Goal: Learn about a topic: Learn about a topic

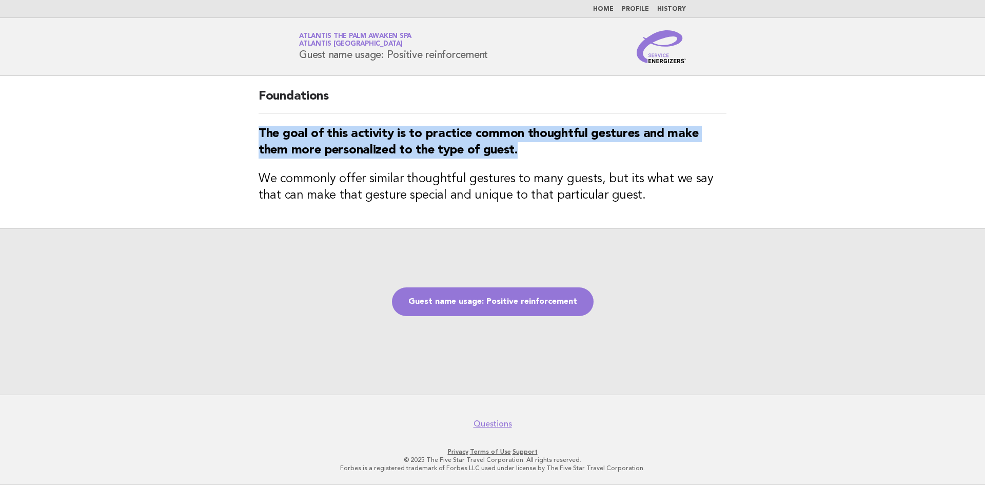
click at [607, 8] on link "Home" at bounding box center [603, 9] width 21 height 6
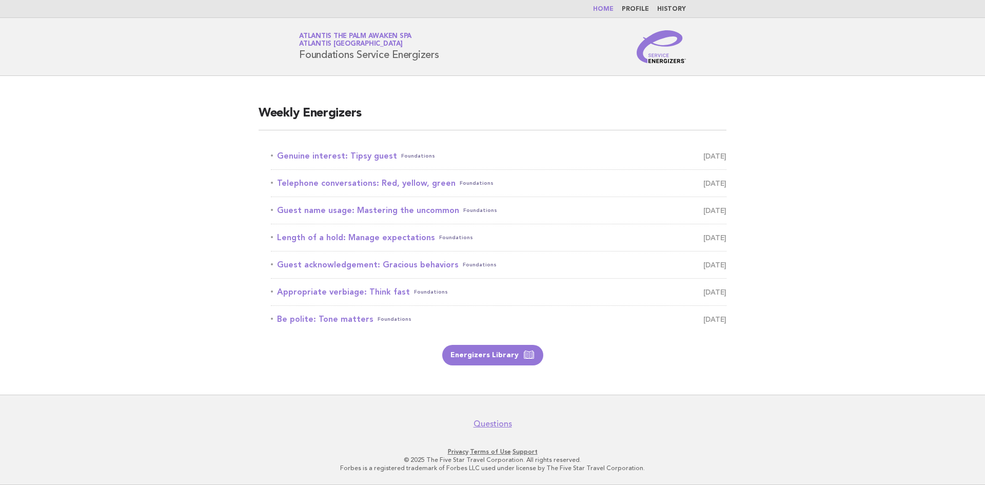
drag, startPoint x: 361, startPoint y: 154, endPoint x: 453, endPoint y: 147, distance: 93.1
click at [361, 154] on link "Genuine interest: Tipsy guest Foundations September 14" at bounding box center [498, 156] width 455 height 14
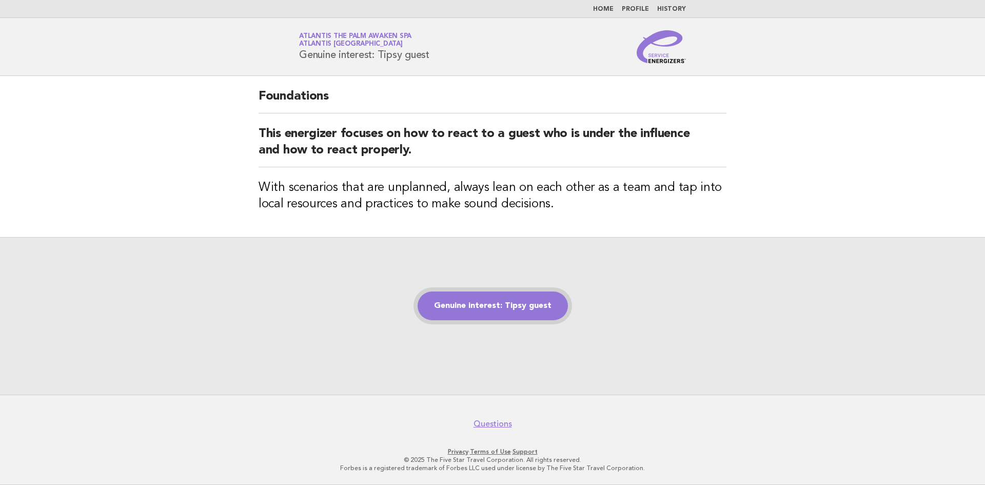
click at [531, 309] on link "Genuine interest: Tipsy guest" at bounding box center [493, 305] width 150 height 29
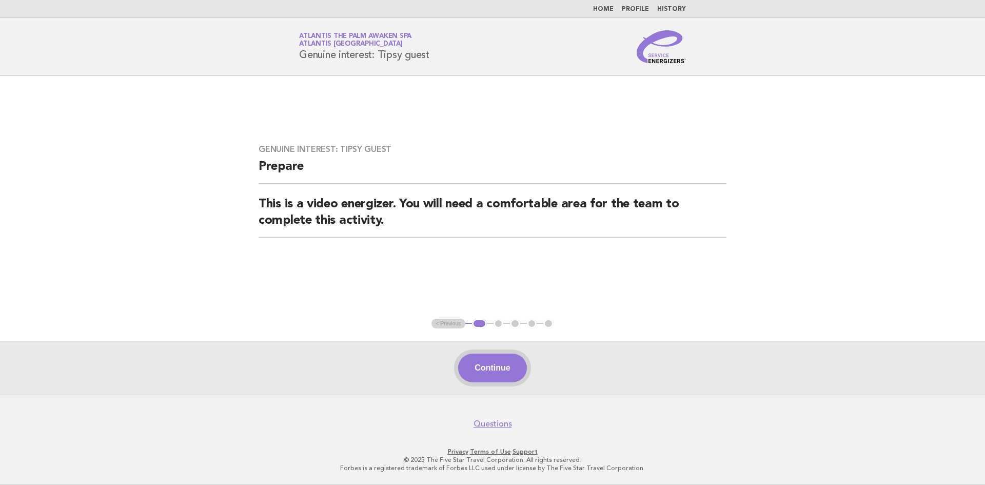
click at [491, 368] on button "Continue" at bounding box center [492, 367] width 68 height 29
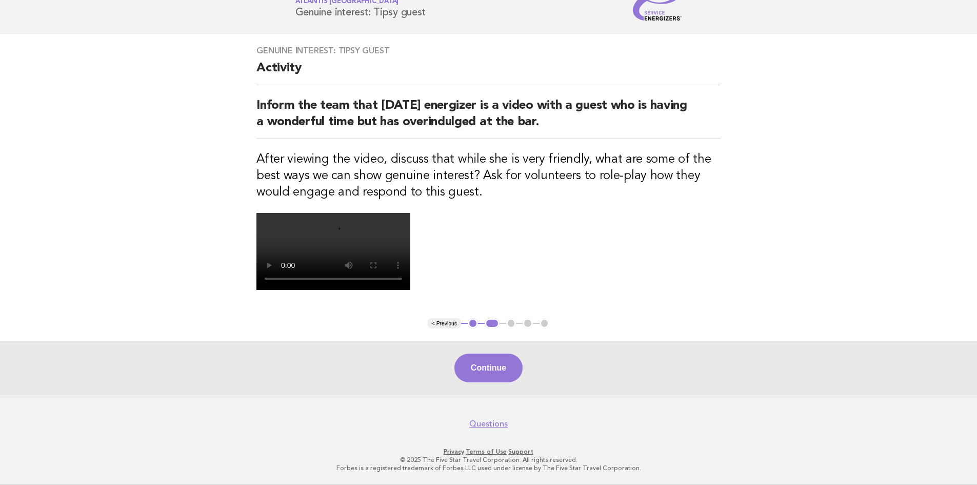
scroll to position [154, 0]
click at [502, 382] on button "Continue" at bounding box center [488, 367] width 68 height 29
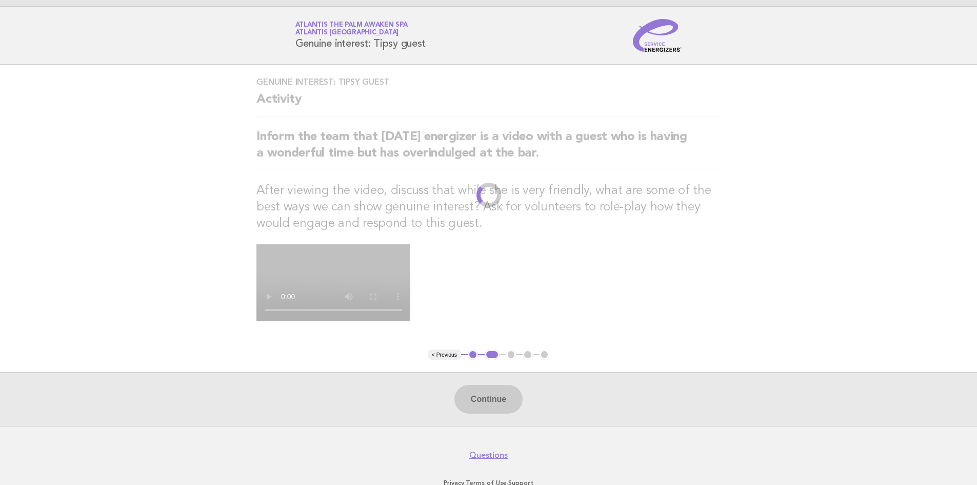
scroll to position [0, 0]
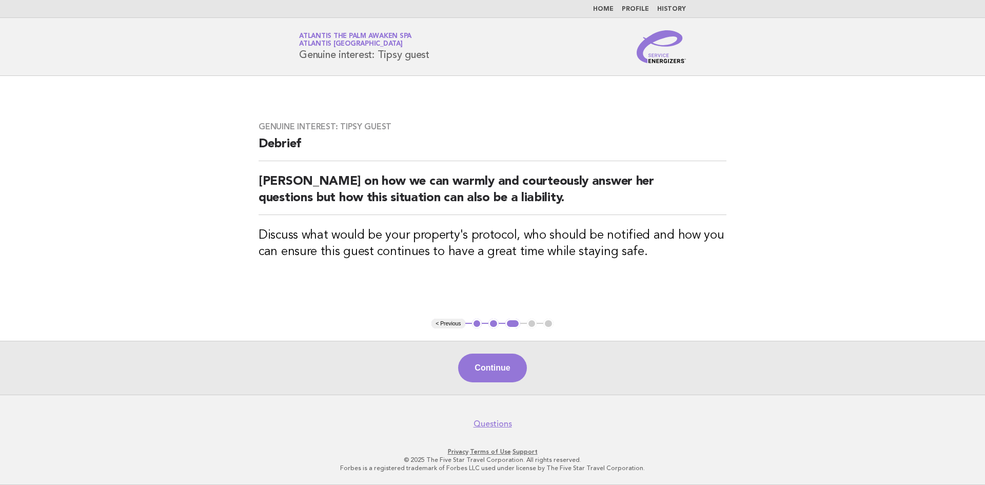
click at [495, 327] on button "2" at bounding box center [493, 324] width 10 height 10
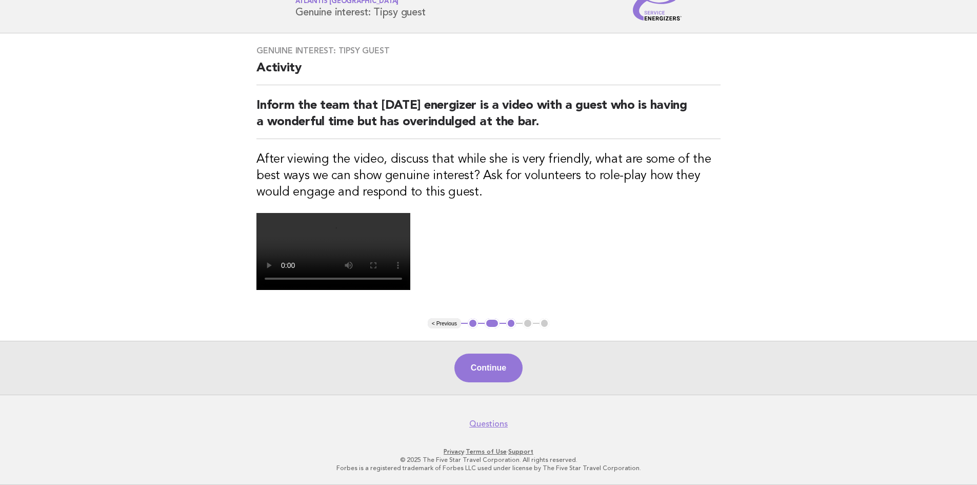
scroll to position [228, 0]
click at [438, 324] on button "< Previous" at bounding box center [444, 323] width 33 height 10
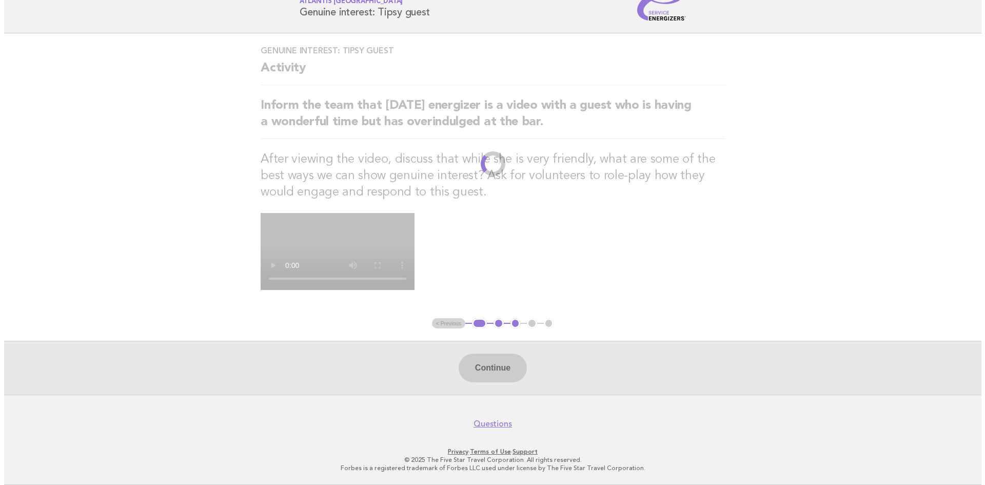
scroll to position [0, 0]
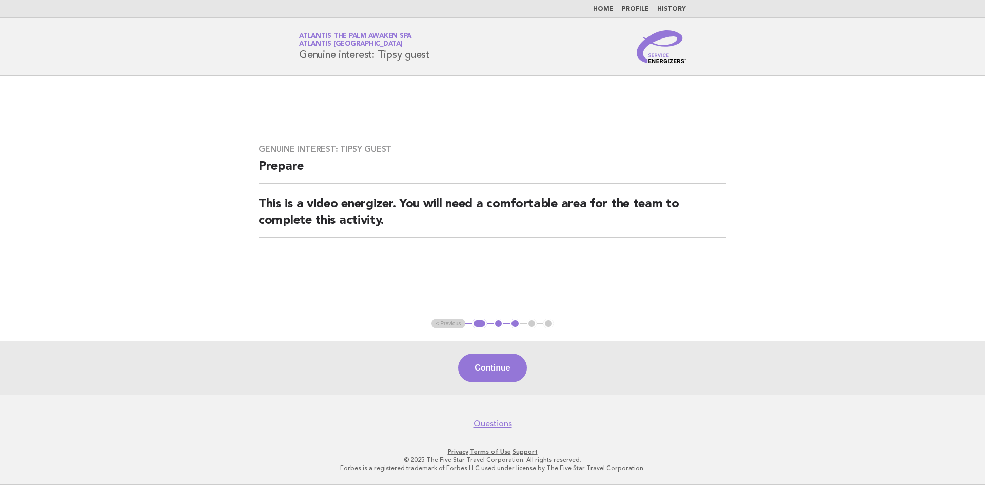
drag, startPoint x: 440, startPoint y: 57, endPoint x: 302, endPoint y: 62, distance: 138.1
click at [302, 62] on div "Service Energizers Atlantis The Palm Awaken Spa Atlantis Dubai Genuine interest…" at bounding box center [492, 46] width 415 height 33
copy h1 "Genuine interest: Tipsy guest"
click at [606, 7] on link "Home" at bounding box center [603, 9] width 21 height 6
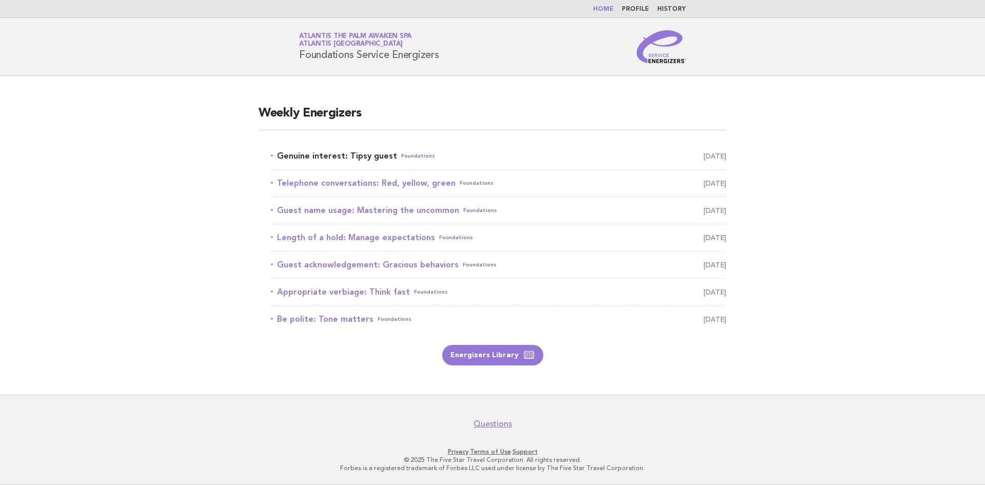
click at [359, 152] on link "Genuine interest: Tipsy guest Foundations [DATE]" at bounding box center [498, 156] width 455 height 14
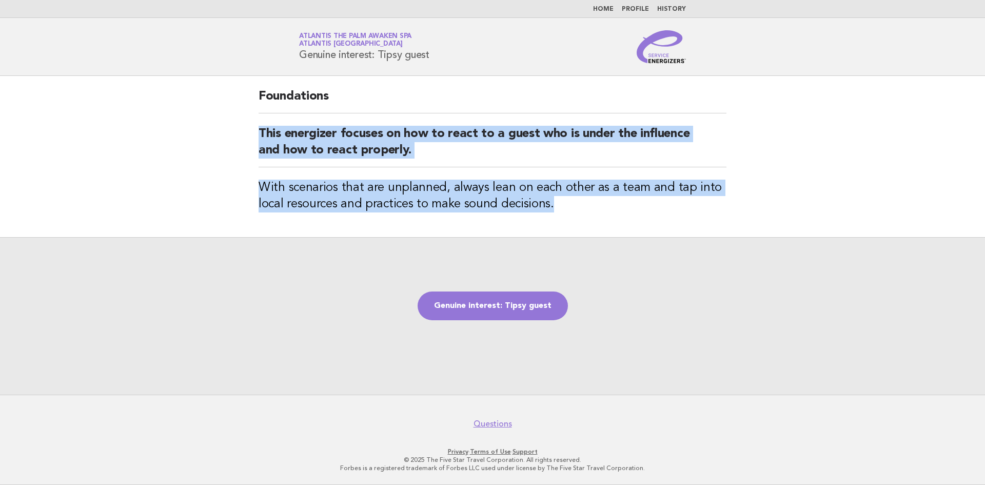
drag, startPoint x: 554, startPoint y: 211, endPoint x: 257, endPoint y: 130, distance: 308.5
click at [257, 130] on div "Foundations This energizer focuses on how to react to a guest who is under the …" at bounding box center [492, 156] width 492 height 161
copy div "This energizer focuses on how to react to a guest who is under the influence an…"
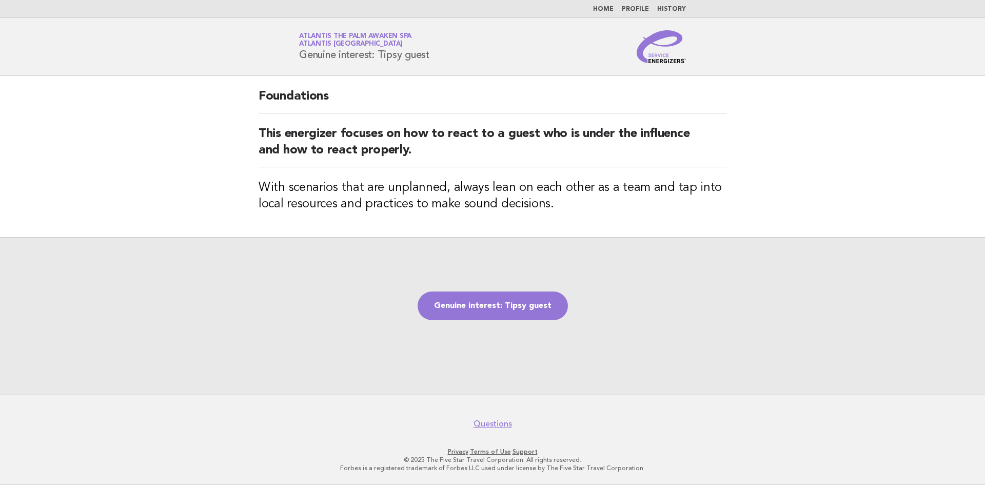
click at [667, 323] on div "Genuine interest: Tipsy guest" at bounding box center [492, 315] width 985 height 157
click at [497, 302] on link "Genuine interest: Tipsy guest" at bounding box center [493, 305] width 150 height 29
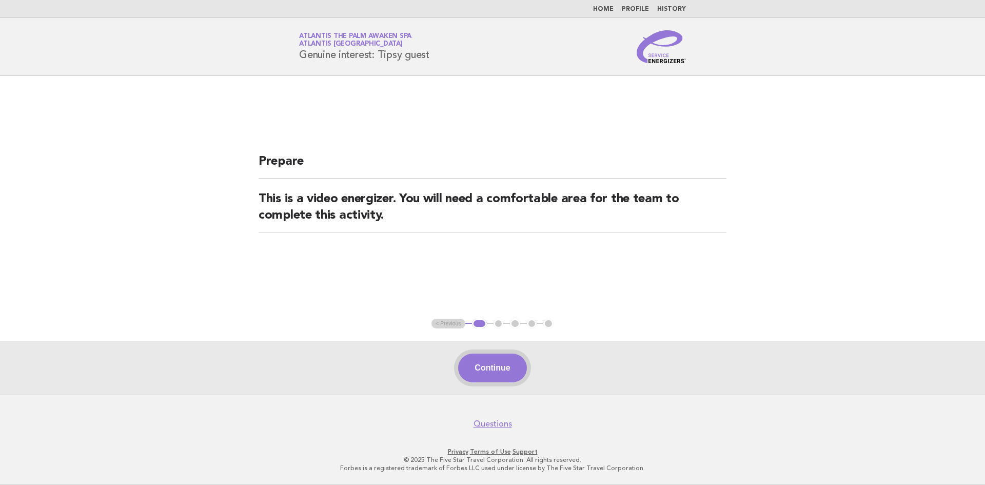
click at [492, 371] on button "Continue" at bounding box center [492, 367] width 68 height 29
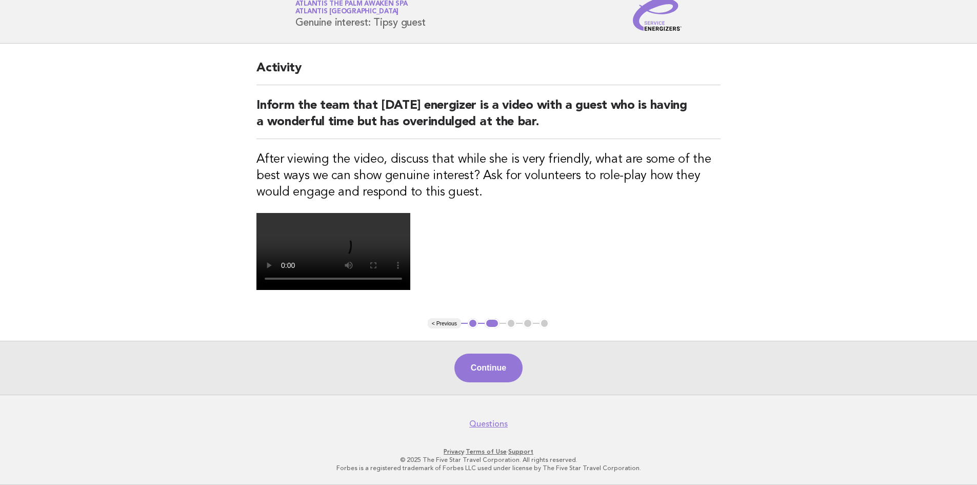
scroll to position [103, 0]
click at [441, 328] on button "< Previous" at bounding box center [444, 323] width 33 height 10
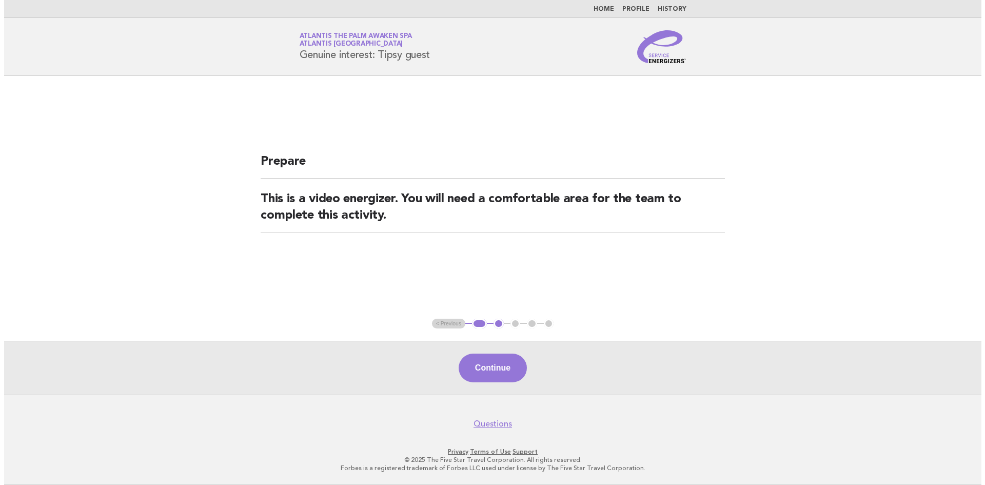
scroll to position [0, 0]
click at [605, 5] on li "Home" at bounding box center [603, 9] width 21 height 8
click at [610, 9] on link "Home" at bounding box center [603, 9] width 21 height 6
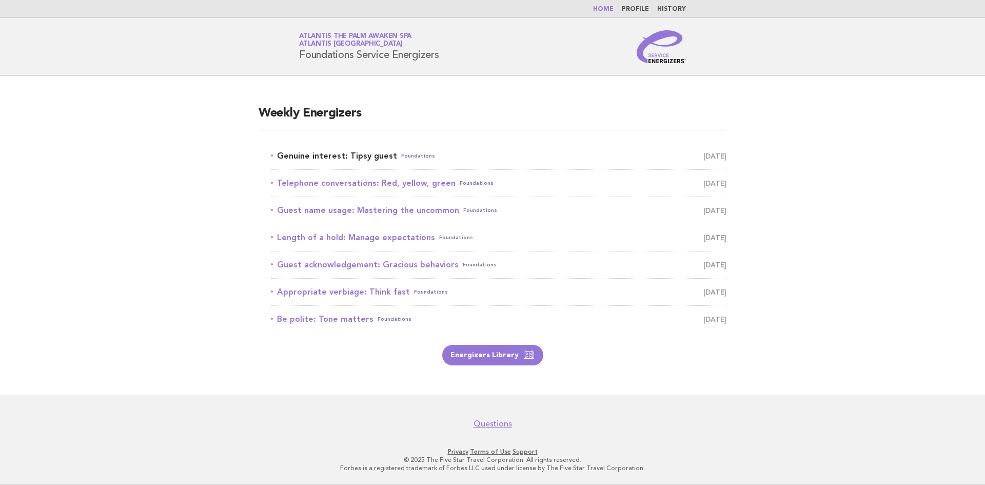
click at [381, 156] on link "Genuine interest: Tipsy guest Foundations [DATE]" at bounding box center [498, 156] width 455 height 14
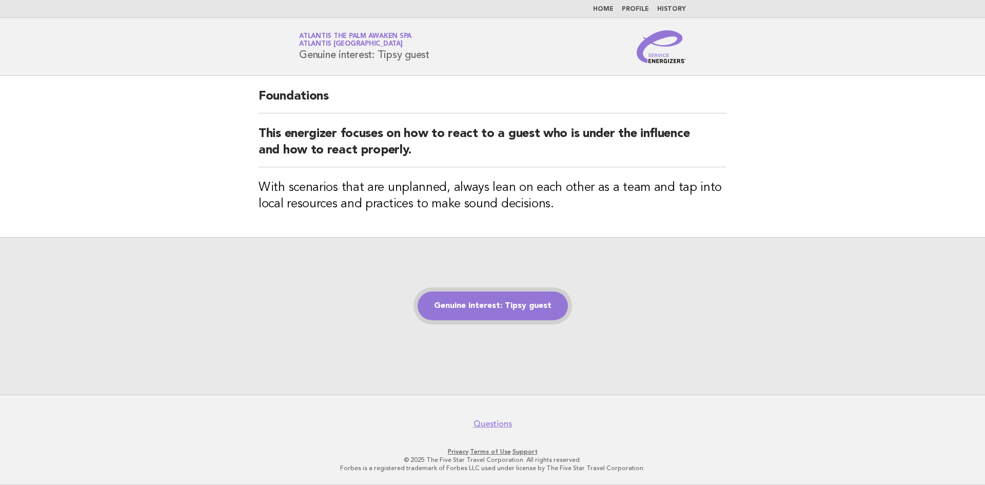
click at [463, 302] on link "Genuine interest: Tipsy guest" at bounding box center [493, 305] width 150 height 29
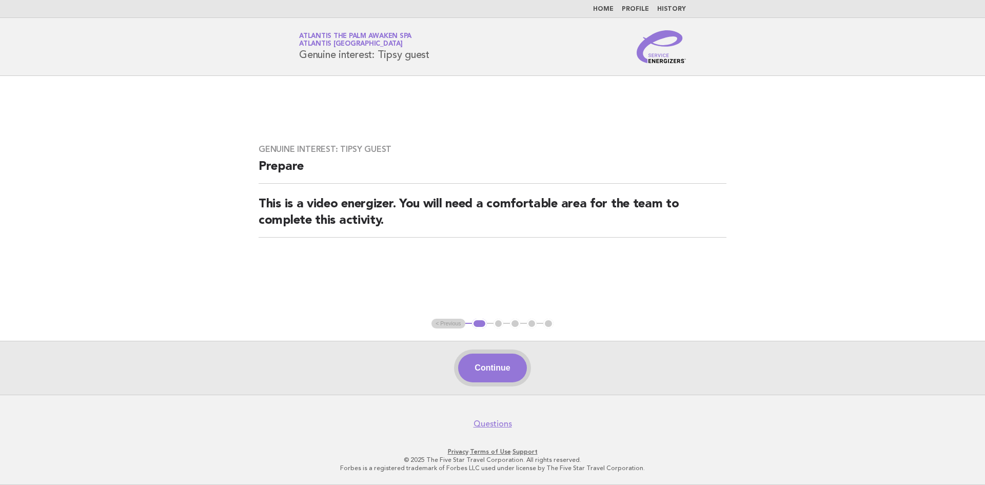
click at [489, 362] on button "Continue" at bounding box center [492, 367] width 68 height 29
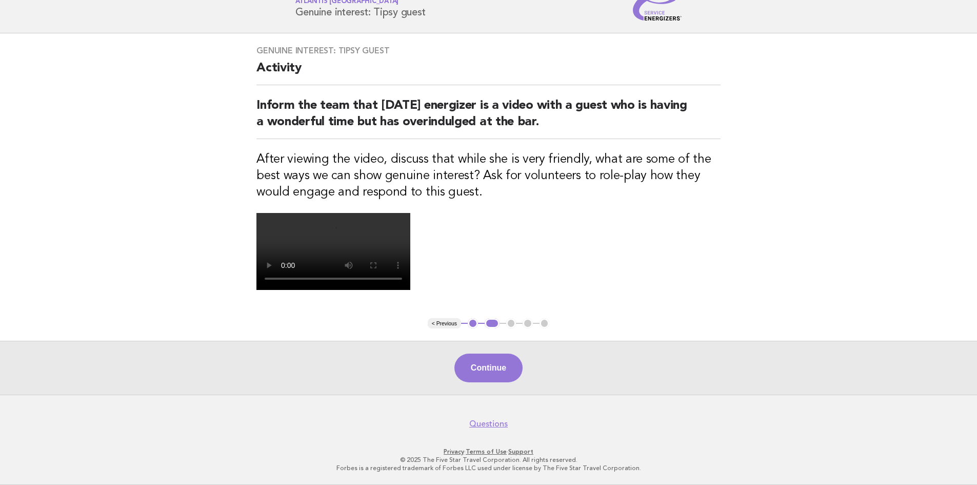
scroll to position [103, 0]
click at [910, 96] on main "Genuine interest: Tipsy guest Activity Inform the team that [DATE] energizer is…" at bounding box center [488, 213] width 977 height 361
